Goal: Task Accomplishment & Management: Manage account settings

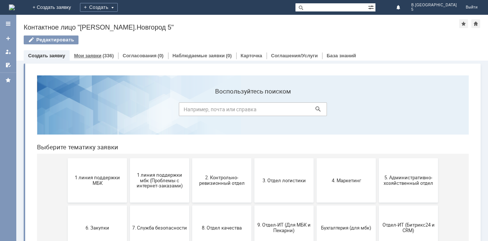
click at [92, 57] on link "Мои заявки" at bounding box center [87, 56] width 27 height 6
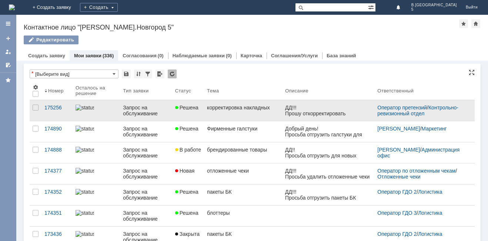
click at [237, 106] on div "корректировка накладных" at bounding box center [243, 108] width 72 height 6
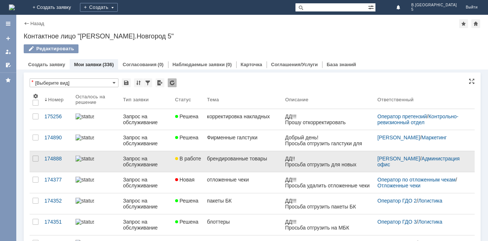
click at [237, 158] on div "брендированные товары" at bounding box center [243, 159] width 72 height 6
